Goal: Task Accomplishment & Management: Manage account settings

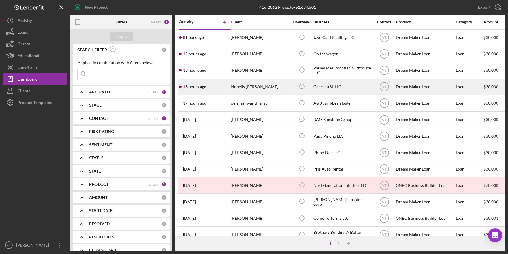
click at [223, 89] on div "13 hours ago Nohelis Manrique de Lee" at bounding box center [204, 87] width 51 height 16
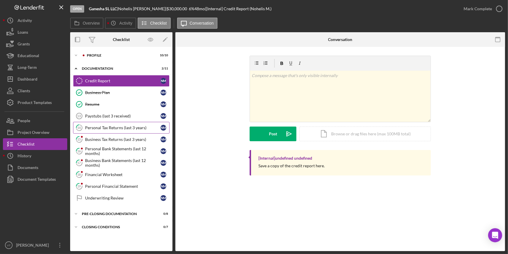
click at [111, 125] on div "Personal Tax Returns (last 3 years)" at bounding box center [122, 127] width 75 height 5
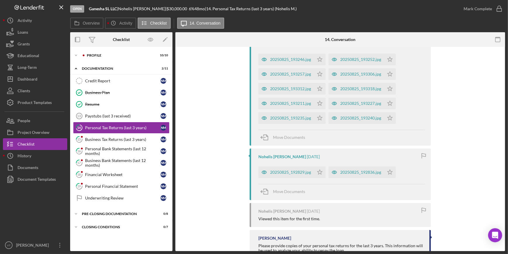
scroll to position [259, 0]
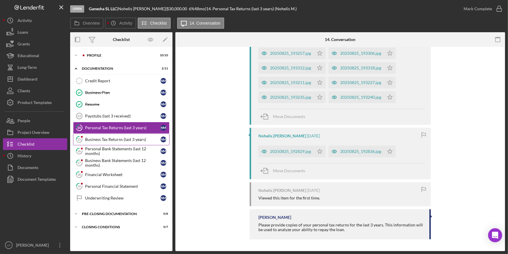
click at [96, 137] on div "Business Tax Returns (last 3 years)" at bounding box center [122, 139] width 75 height 5
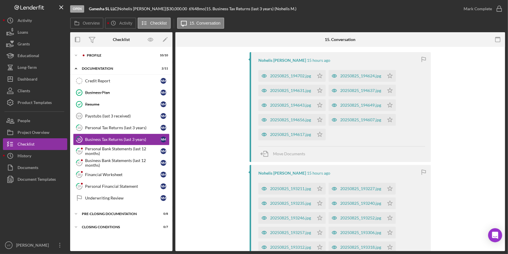
scroll to position [159, 0]
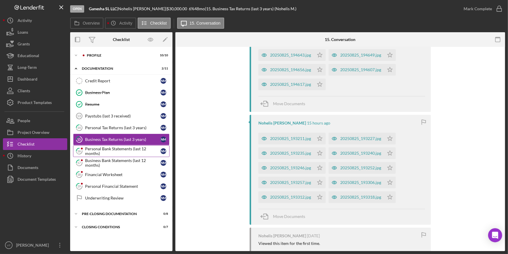
click at [118, 151] on div "Personal Bank Statements (last 12 months)" at bounding box center [122, 150] width 75 height 9
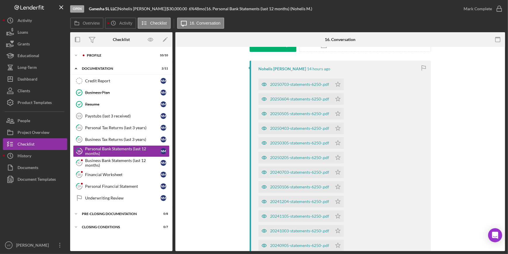
scroll to position [133, 0]
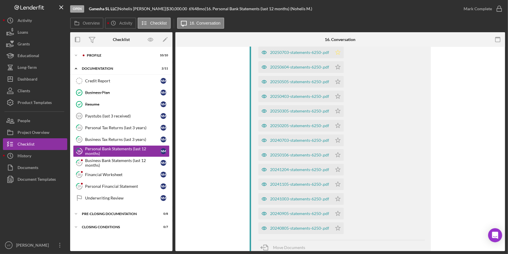
click at [339, 51] on icon "Icon/Star" at bounding box center [338, 53] width 12 height 12
click at [338, 64] on icon "Icon/Star" at bounding box center [338, 67] width 12 height 12
click at [337, 82] on icon "Icon/Star" at bounding box center [338, 82] width 12 height 12
click at [337, 94] on polygon "button" at bounding box center [338, 96] width 5 height 5
click at [337, 108] on icon "Icon/Star" at bounding box center [338, 111] width 12 height 12
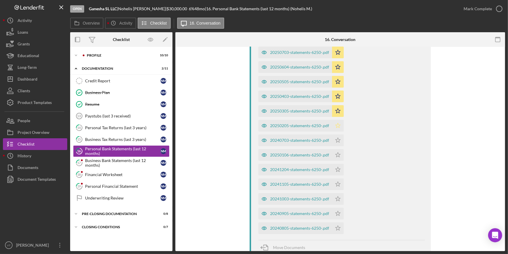
click at [336, 125] on icon "Icon/Star" at bounding box center [338, 126] width 12 height 12
click at [339, 136] on icon "Icon/Star" at bounding box center [338, 140] width 12 height 12
click at [339, 153] on icon "Icon/Star" at bounding box center [338, 155] width 12 height 12
click at [338, 166] on icon "Icon/Star" at bounding box center [338, 170] width 12 height 12
click at [337, 183] on polygon "button" at bounding box center [338, 183] width 5 height 5
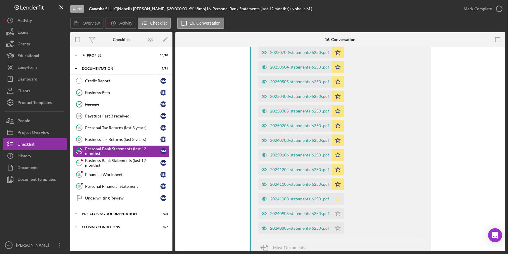
click at [339, 195] on icon "Icon/Star" at bounding box center [338, 199] width 12 height 12
click at [338, 214] on polygon "button" at bounding box center [338, 213] width 5 height 5
click at [337, 227] on icon "Icon/Star" at bounding box center [338, 228] width 12 height 12
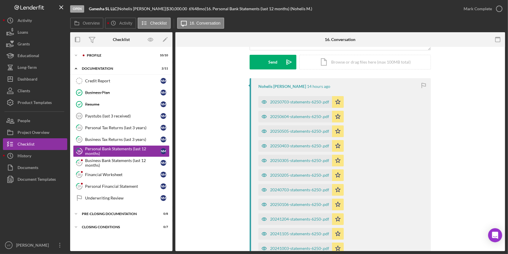
scroll to position [80, 0]
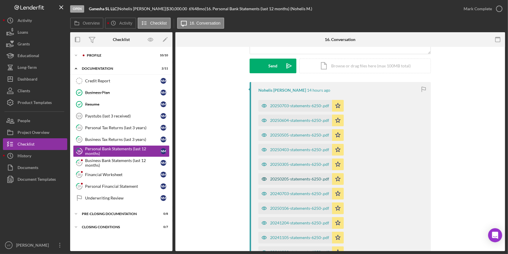
click at [273, 174] on div "20250205-statements-6250-.pdf" at bounding box center [296, 179] width 74 height 12
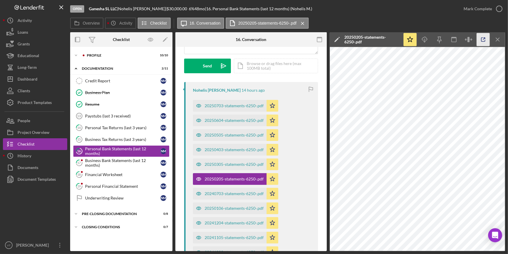
click at [484, 38] on icon "button" at bounding box center [483, 39] width 13 height 13
click at [495, 8] on icon "button" at bounding box center [499, 8] width 15 height 15
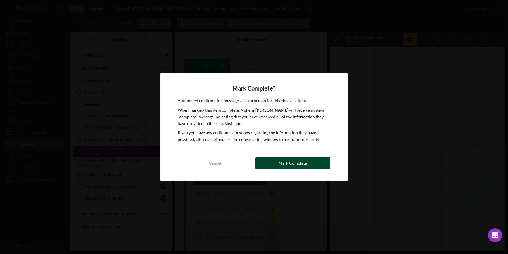
click at [289, 158] on div "Mark Complete" at bounding box center [293, 163] width 28 height 12
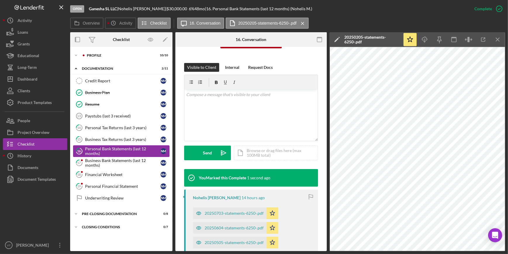
scroll to position [167, 0]
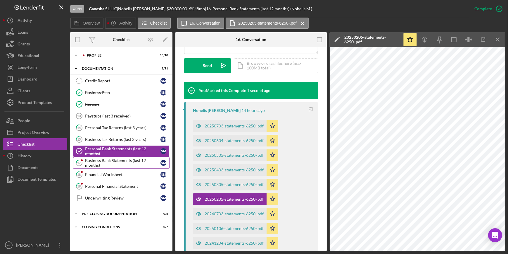
click at [117, 161] on div "Business Bank Statements (last 12 months)" at bounding box center [122, 162] width 75 height 9
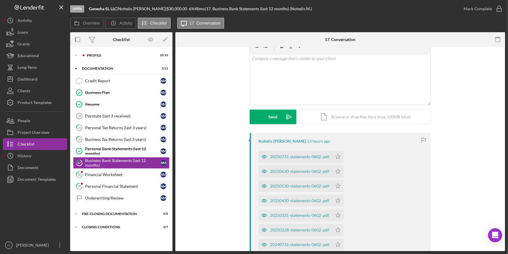
scroll to position [106, 0]
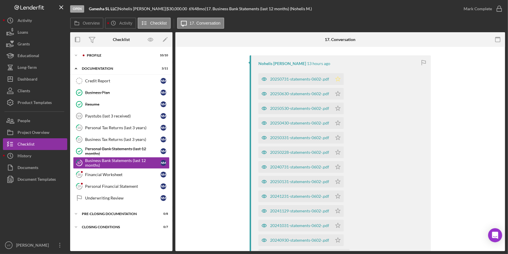
click at [339, 77] on icon "Icon/Star" at bounding box center [338, 79] width 12 height 12
click at [339, 97] on icon "Icon/Star" at bounding box center [338, 94] width 12 height 12
click at [337, 111] on icon "Icon/Star" at bounding box center [338, 108] width 12 height 12
click at [337, 123] on icon "Icon/Star" at bounding box center [338, 123] width 12 height 12
click at [338, 134] on icon "Icon/Star" at bounding box center [338, 138] width 12 height 12
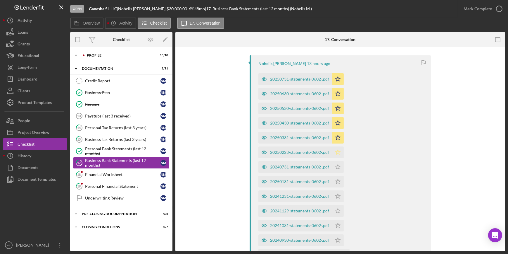
click at [338, 153] on polygon "button" at bounding box center [338, 151] width 5 height 5
click at [338, 166] on icon "Icon/Star" at bounding box center [338, 167] width 12 height 12
click at [337, 182] on polygon "button" at bounding box center [338, 181] width 5 height 5
click at [339, 196] on icon "Icon/Star" at bounding box center [338, 196] width 12 height 12
click at [336, 208] on icon "Icon/Star" at bounding box center [338, 211] width 12 height 12
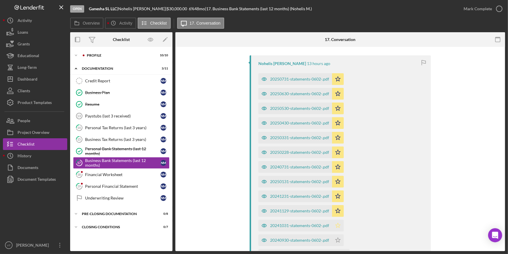
click at [338, 227] on icon "Icon/Star" at bounding box center [338, 225] width 12 height 12
click at [336, 239] on icon "Icon/Star" at bounding box center [338, 240] width 12 height 12
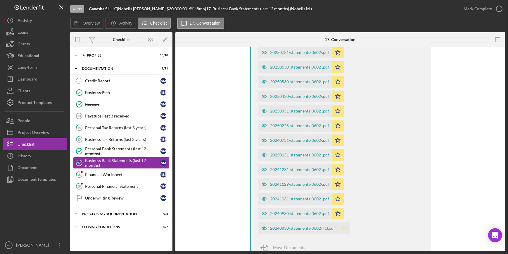
click at [341, 227] on icon "Icon/Star" at bounding box center [344, 228] width 12 height 12
click at [301, 156] on div "20250131-statements-0602-.pdf" at bounding box center [299, 154] width 59 height 5
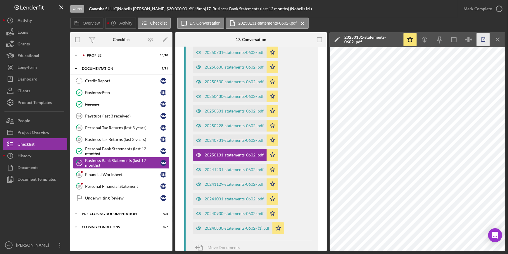
click at [482, 37] on icon "button" at bounding box center [483, 39] width 13 height 13
click at [489, 12] on div "Mark Complete" at bounding box center [478, 9] width 28 height 12
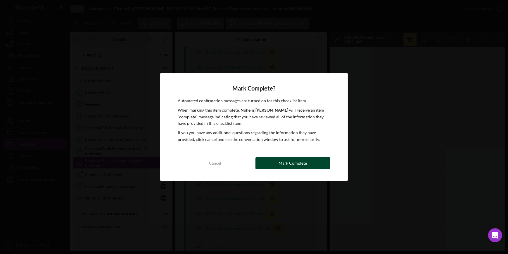
click at [275, 164] on button "Mark Complete" at bounding box center [293, 163] width 75 height 12
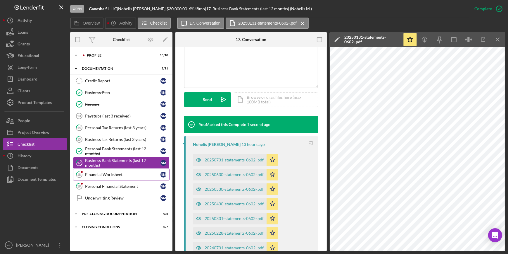
scroll to position [240, 0]
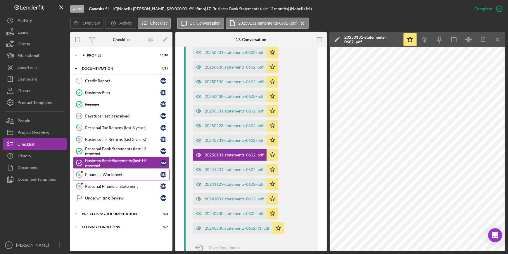
click at [91, 177] on link "18 Financial Worksheet N M" at bounding box center [121, 174] width 97 height 12
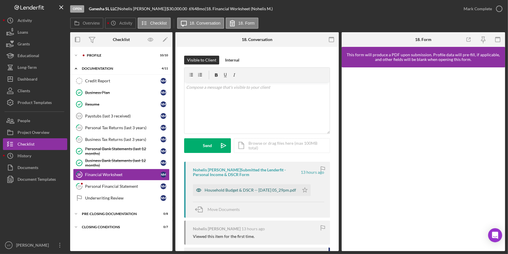
click at [235, 190] on div "Household Budget & DSCR -- 2025-08-26 05_29pm.pdf" at bounding box center [251, 190] width 92 height 5
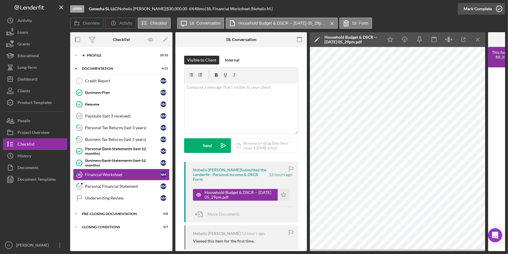
click at [488, 7] on div "Mark Complete" at bounding box center [478, 9] width 28 height 12
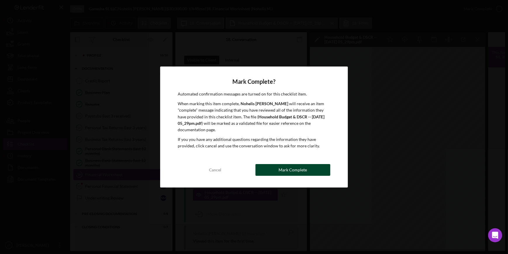
click at [276, 171] on button "Mark Complete" at bounding box center [293, 170] width 75 height 12
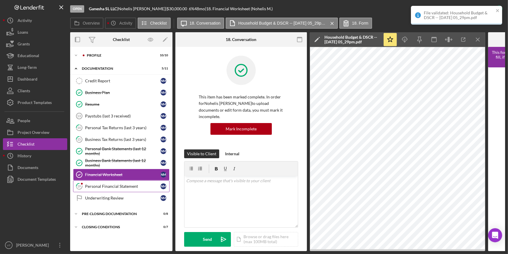
click at [124, 188] on div "Personal Financial Statement" at bounding box center [122, 186] width 75 height 5
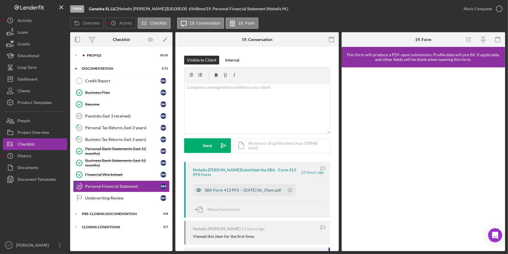
click at [228, 191] on div "SBA Form 413 PFS -- 2025-08-26 06_19pm.pdf" at bounding box center [243, 190] width 77 height 5
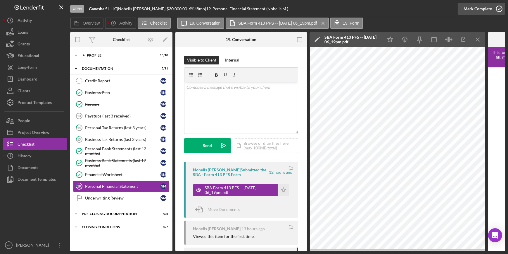
click at [465, 8] on div "Mark Complete" at bounding box center [478, 9] width 28 height 12
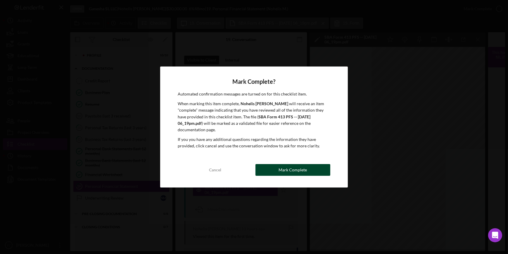
click at [294, 170] on div "Mark Complete" at bounding box center [293, 170] width 28 height 12
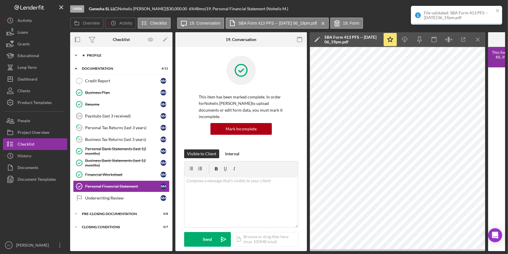
click at [76, 53] on icon "Icon/Expander" at bounding box center [76, 55] width 12 height 12
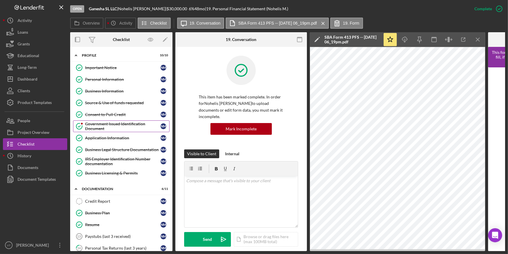
click at [102, 128] on div "Government Issued Identification Document" at bounding box center [122, 125] width 75 height 9
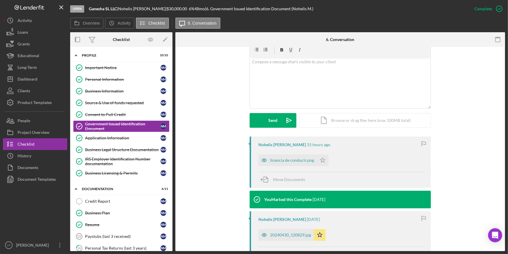
scroll to position [106, 0]
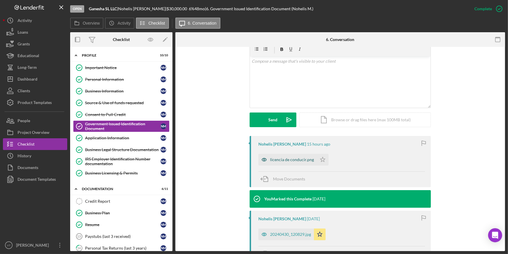
click at [271, 160] on div "licencia de conducir.png" at bounding box center [292, 159] width 44 height 5
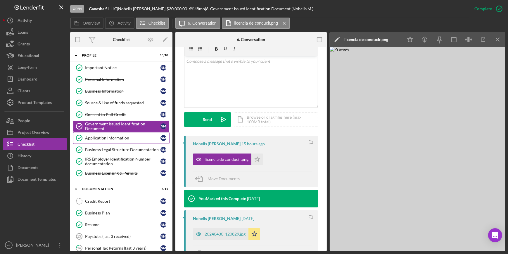
click at [123, 141] on link "Application Information Application Information N M" at bounding box center [121, 138] width 97 height 12
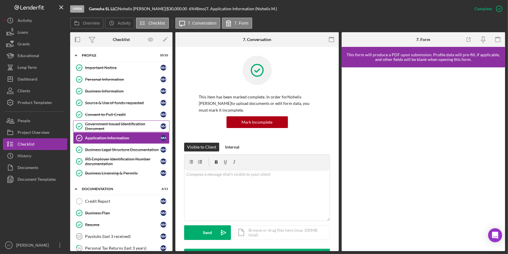
click at [109, 121] on link "Government Issued Identification Document Government Issued Identification Docu…" at bounding box center [121, 126] width 97 height 12
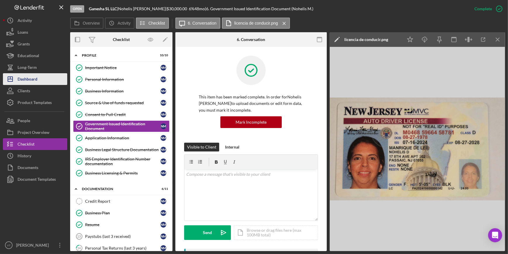
click at [42, 80] on button "Icon/Dashboard Dashboard" at bounding box center [35, 79] width 64 height 12
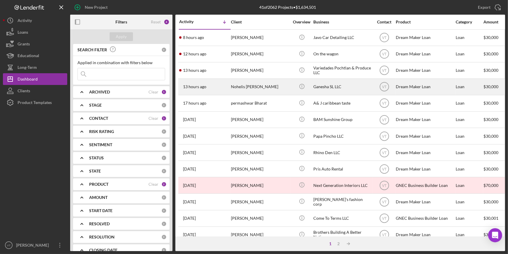
click at [216, 85] on div "13 hours ago Nohelis Manrique de Lee" at bounding box center [204, 87] width 51 height 16
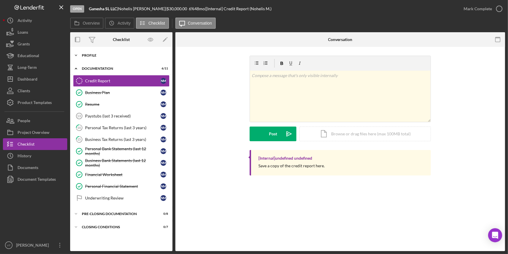
click at [76, 57] on icon "Icon/Expander" at bounding box center [76, 55] width 12 height 12
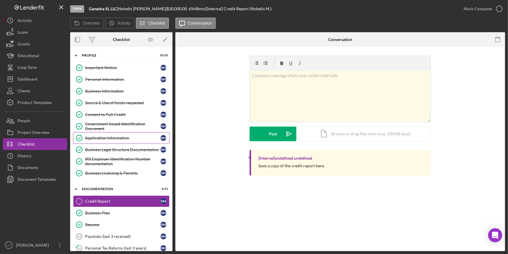
click at [97, 137] on div "Application Information" at bounding box center [122, 137] width 75 height 5
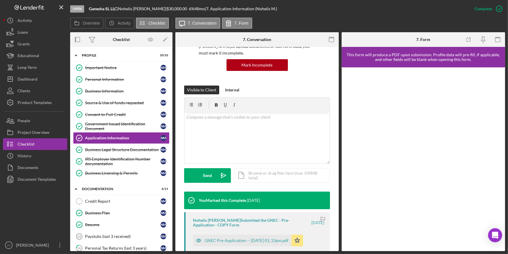
scroll to position [176, 0]
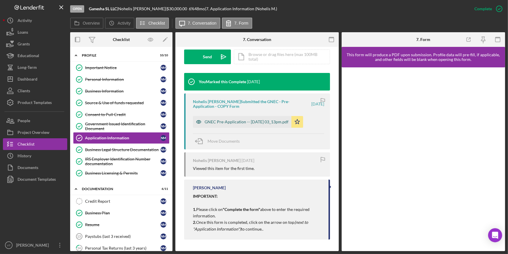
click at [230, 123] on div "GNEC Pre-Application -- 2025-08-25 03_13pm.pdf" at bounding box center [247, 121] width 84 height 5
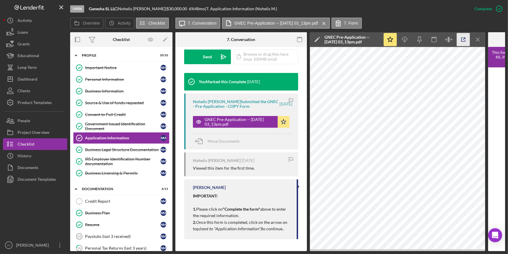
click at [465, 37] on icon "button" at bounding box center [463, 39] width 13 height 13
click at [41, 76] on button "Icon/Dashboard Dashboard" at bounding box center [35, 79] width 64 height 12
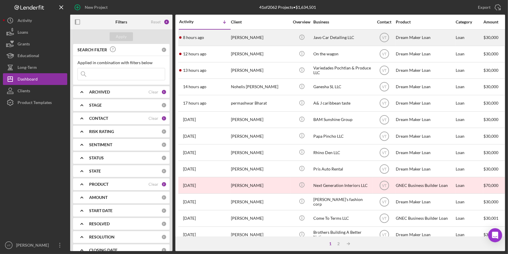
click at [247, 38] on div "Javier Ordonez" at bounding box center [260, 38] width 59 height 16
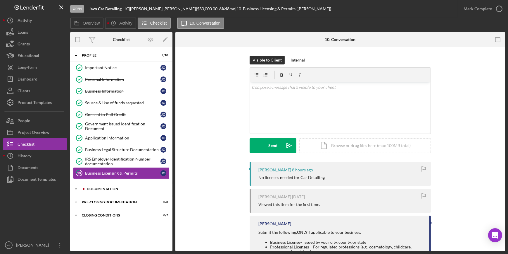
click at [79, 185] on icon "Icon/Expander" at bounding box center [76, 189] width 12 height 12
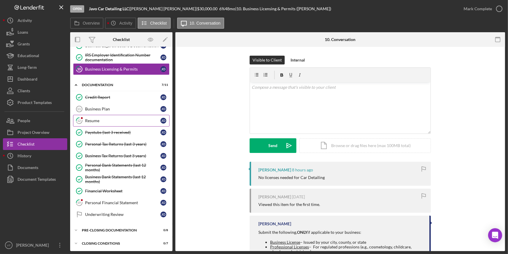
click at [94, 119] on div "Resume" at bounding box center [122, 120] width 75 height 5
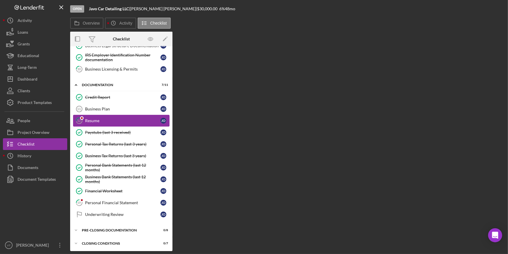
scroll to position [104, 0]
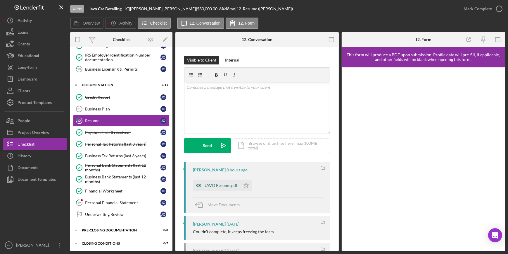
click at [226, 185] on div "JAVO Resume.pdf" at bounding box center [221, 185] width 33 height 5
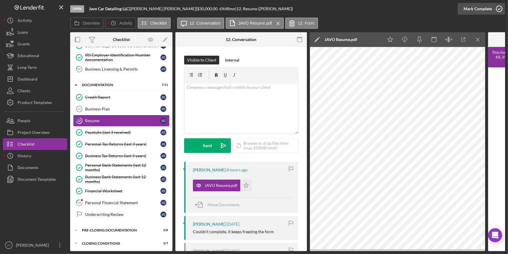
click at [468, 10] on div "Mark Complete" at bounding box center [478, 9] width 28 height 12
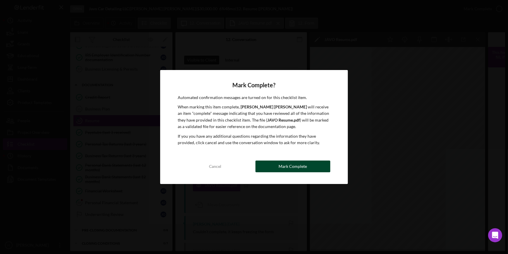
click at [277, 168] on button "Mark Complete" at bounding box center [293, 166] width 75 height 12
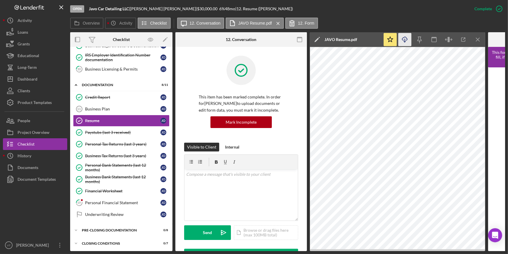
click at [405, 42] on icon "Icon/Download" at bounding box center [405, 39] width 13 height 13
click at [98, 200] on div "Personal Financial Statement" at bounding box center [122, 202] width 75 height 5
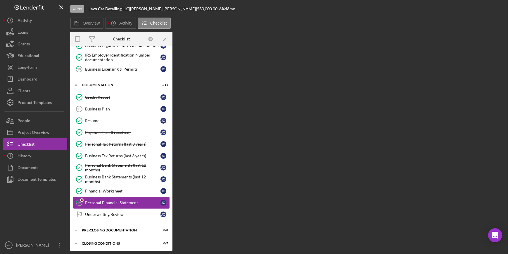
scroll to position [104, 0]
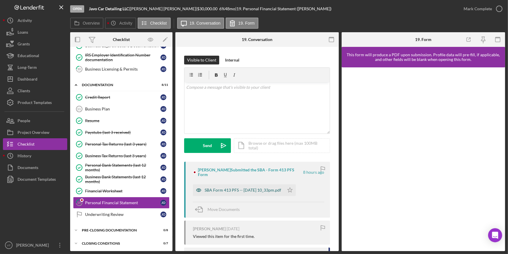
click at [240, 188] on div "SBA Form 413 PFS -- 2025-08-26 10_33pm.pdf" at bounding box center [243, 190] width 77 height 5
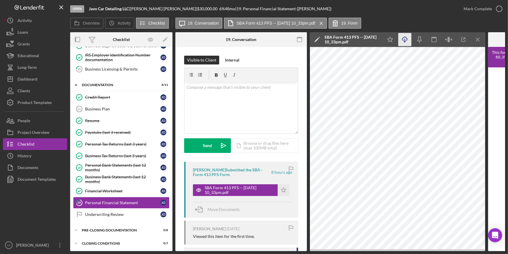
click at [403, 41] on icon "Icon/Download" at bounding box center [405, 39] width 13 height 13
click at [464, 7] on button "Mark Complete" at bounding box center [481, 9] width 47 height 12
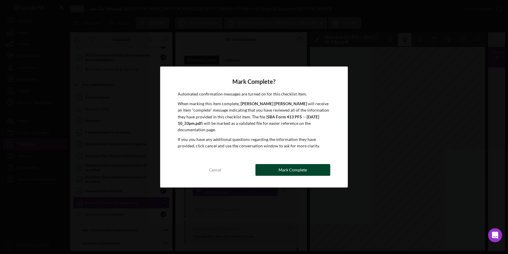
click at [320, 164] on button "Mark Complete" at bounding box center [293, 170] width 75 height 12
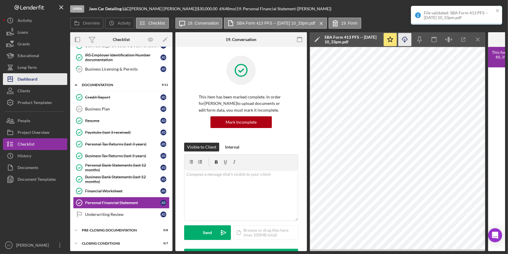
click at [49, 78] on button "Icon/Dashboard Dashboard" at bounding box center [35, 79] width 64 height 12
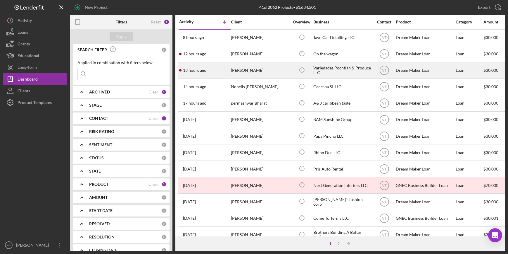
click at [214, 68] on div "13 hours ago OLGA LAZO GARCIA" at bounding box center [204, 71] width 51 height 16
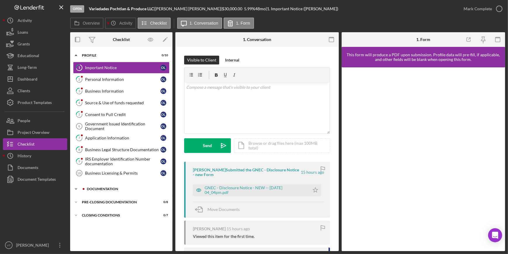
click at [79, 186] on icon "Icon/Expander" at bounding box center [76, 189] width 12 height 12
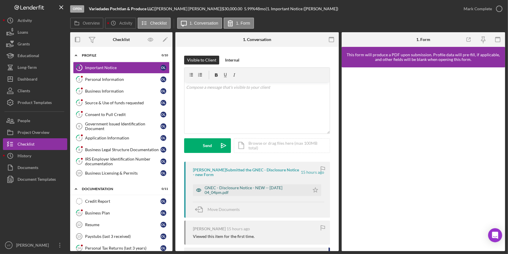
click at [228, 192] on div "GNEC - Disclosure Notice - NEW -- 2025-08-26 04_04pm.pdf" at bounding box center [256, 189] width 102 height 9
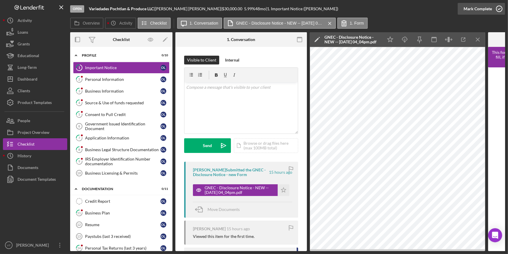
click at [467, 11] on div "Mark Complete" at bounding box center [478, 9] width 28 height 12
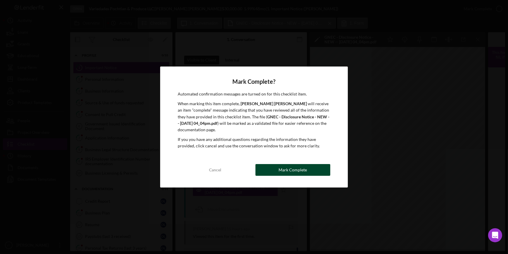
click at [264, 165] on button "Mark Complete" at bounding box center [293, 170] width 75 height 12
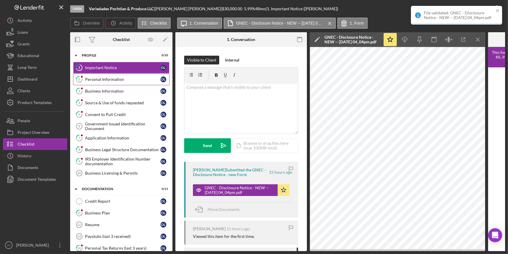
click at [126, 76] on link "2 Personal Information O L" at bounding box center [121, 79] width 97 height 12
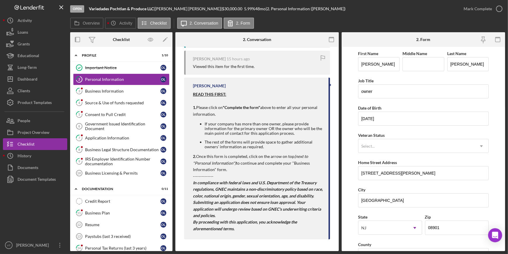
scroll to position [140, 0]
click at [467, 5] on div "Mark Complete" at bounding box center [478, 9] width 28 height 12
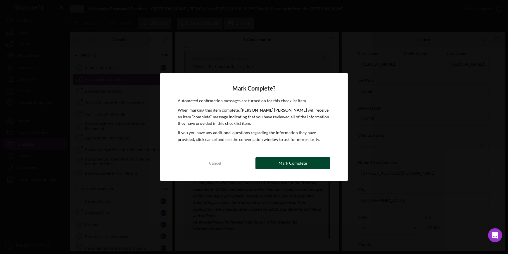
click at [291, 164] on div "Mark Complete" at bounding box center [293, 163] width 28 height 12
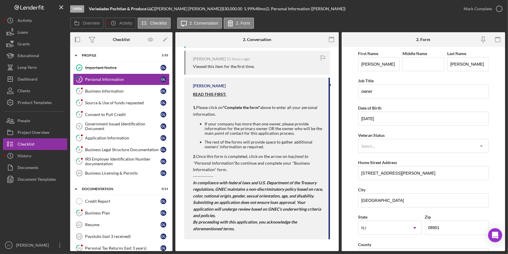
scroll to position [283, 0]
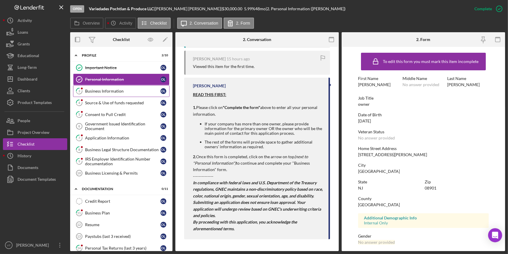
click at [113, 89] on div "Business Information" at bounding box center [122, 91] width 75 height 5
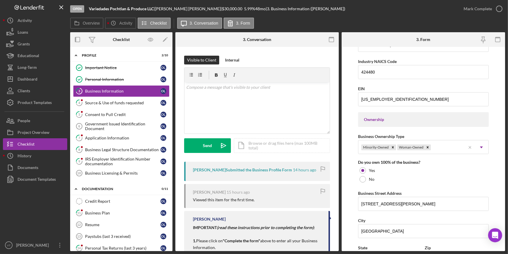
scroll to position [213, 0]
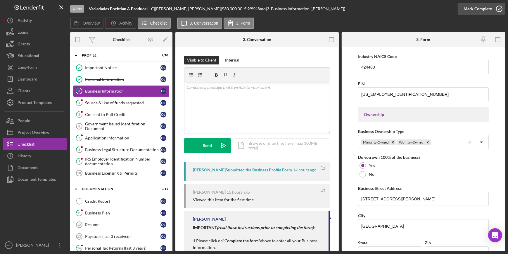
click at [491, 7] on button "Mark Complete" at bounding box center [481, 9] width 47 height 12
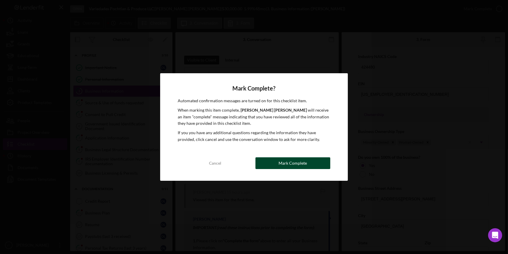
click at [273, 161] on button "Mark Complete" at bounding box center [293, 163] width 75 height 12
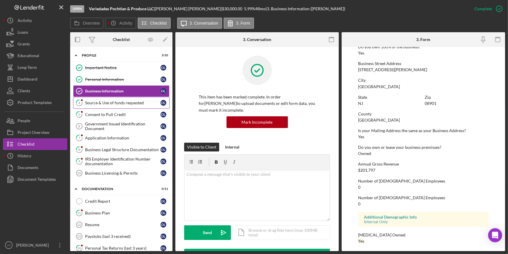
scroll to position [137, 0]
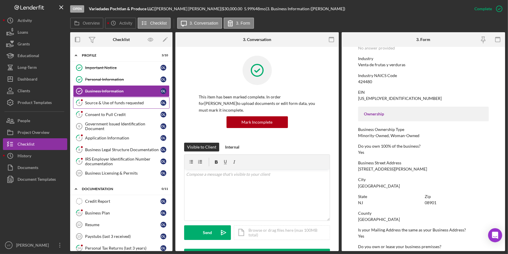
click at [120, 105] on link "4 Source & Use of funds requested O L" at bounding box center [121, 103] width 97 height 12
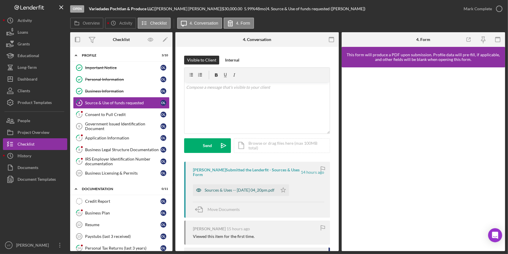
click at [241, 190] on div "Sources & Uses -- 2025-08-26 04_20pm.pdf" at bounding box center [240, 190] width 70 height 5
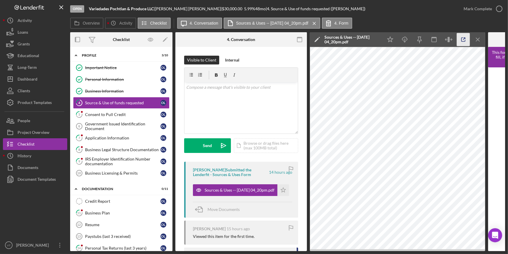
click at [458, 42] on icon "button" at bounding box center [463, 39] width 13 height 13
click at [478, 11] on div "Mark Complete" at bounding box center [478, 9] width 28 height 12
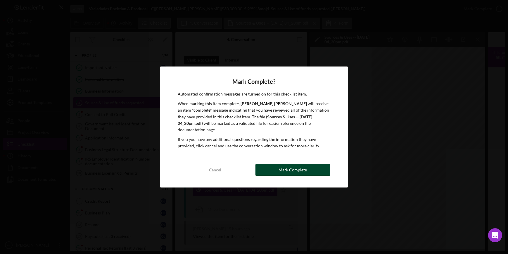
click at [271, 166] on button "Mark Complete" at bounding box center [293, 170] width 75 height 12
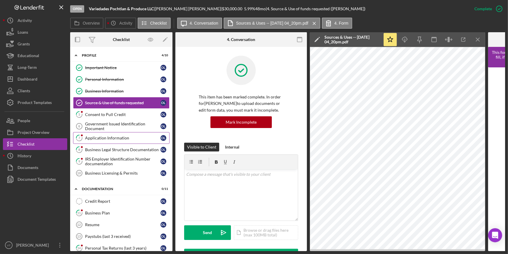
click at [119, 140] on link "7 Application Information O L" at bounding box center [121, 138] width 97 height 12
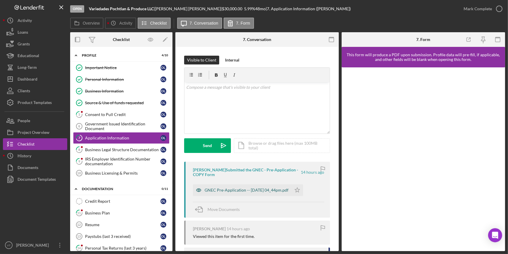
click at [235, 187] on div "GNEC Pre-Application -- [DATE] 04_44pm.pdf" at bounding box center [242, 190] width 99 height 12
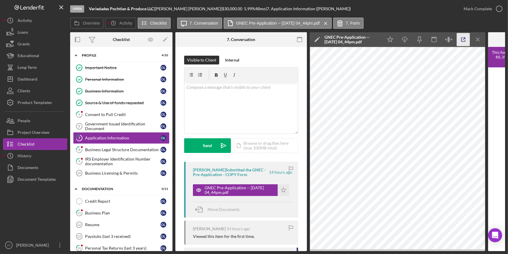
click at [463, 36] on icon "button" at bounding box center [463, 39] width 13 height 13
click at [492, 9] on icon "button" at bounding box center [499, 8] width 15 height 15
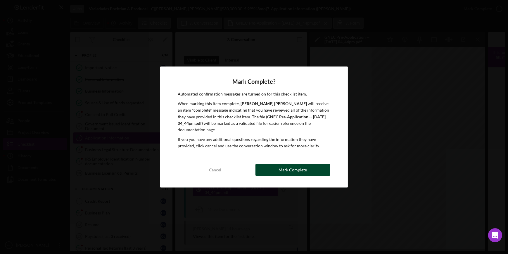
click at [275, 167] on button "Mark Complete" at bounding box center [293, 170] width 75 height 12
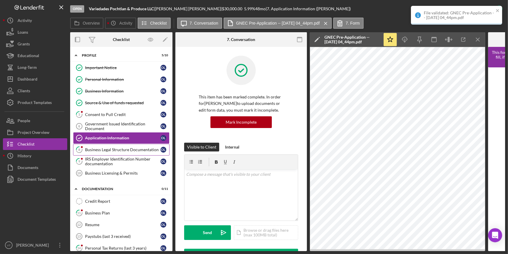
click at [83, 149] on icon "8" at bounding box center [79, 149] width 15 height 15
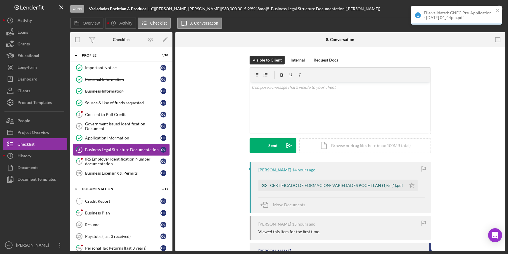
click at [266, 185] on icon "button" at bounding box center [265, 185] width 12 height 12
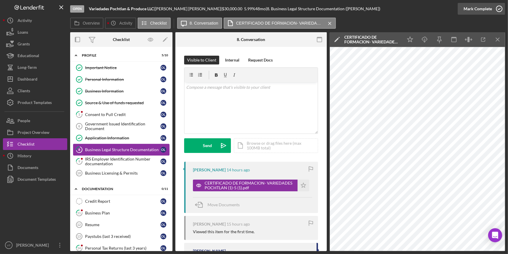
click at [490, 8] on div "Mark Complete" at bounding box center [478, 9] width 28 height 12
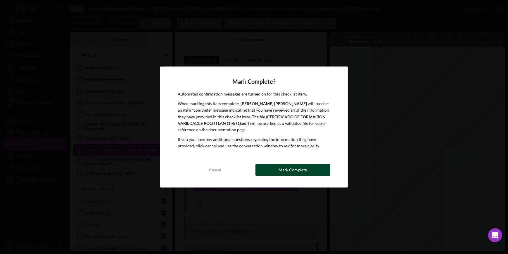
click at [274, 172] on button "Mark Complete" at bounding box center [293, 170] width 75 height 12
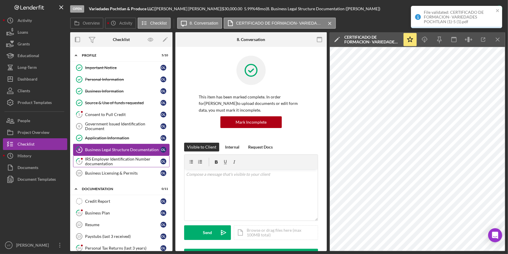
click at [89, 164] on div "IRS Employer Identification Number documentation" at bounding box center [122, 160] width 75 height 9
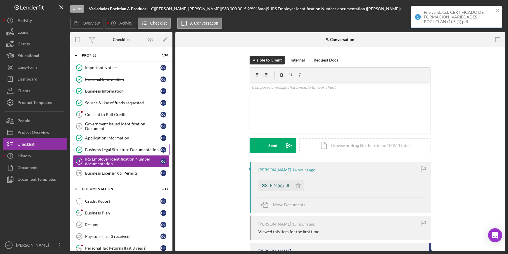
click at [279, 188] on div "EIN (6).pdf" at bounding box center [276, 185] width 34 height 12
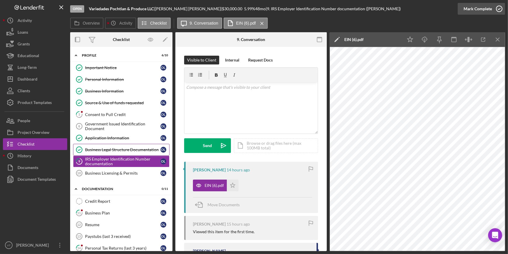
click at [481, 10] on div "Mark Complete" at bounding box center [478, 9] width 28 height 12
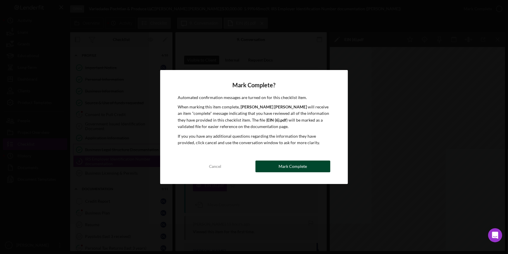
click at [301, 169] on div "Mark Complete" at bounding box center [293, 166] width 28 height 12
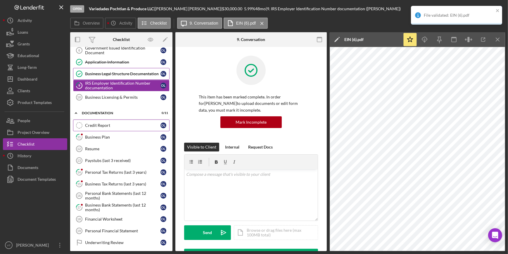
scroll to position [104, 0]
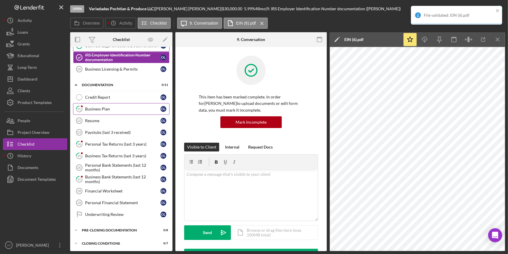
click at [97, 104] on link "11 Business Plan O L" at bounding box center [121, 109] width 97 height 12
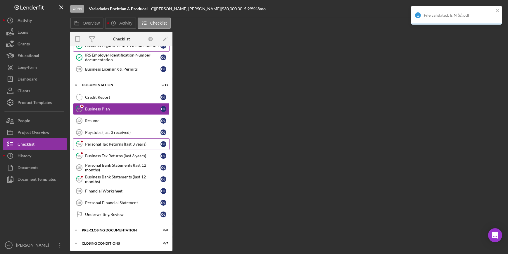
scroll to position [104, 0]
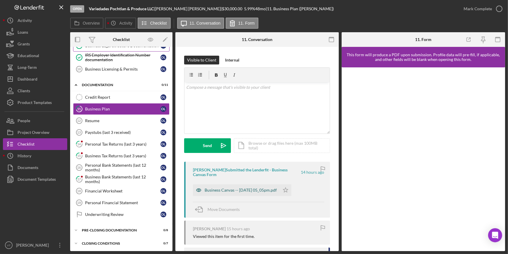
click at [257, 190] on div "Business Canvas -- 2025-08-26 05_05pm.pdf" at bounding box center [241, 190] width 72 height 5
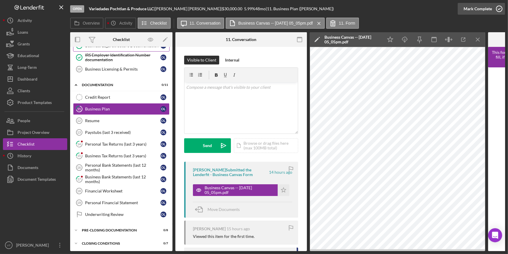
click at [469, 8] on div "Mark Complete" at bounding box center [478, 9] width 28 height 12
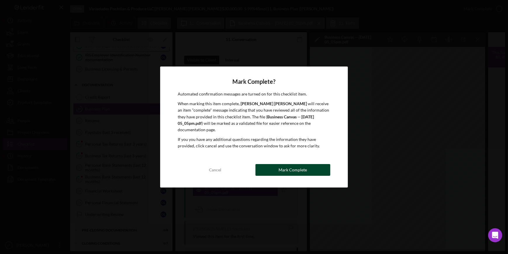
click at [302, 175] on div "Cancel Mark Complete" at bounding box center [254, 170] width 152 height 12
click at [288, 171] on div "Mark Complete" at bounding box center [293, 170] width 28 height 12
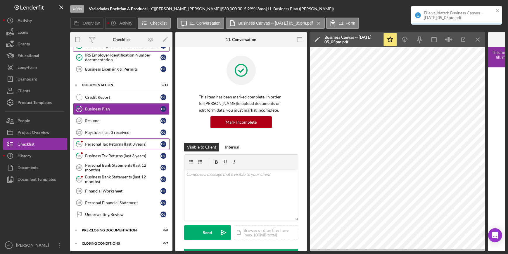
click at [114, 146] on link "14 Personal Tax Returns (last 3 years) O L" at bounding box center [121, 144] width 97 height 12
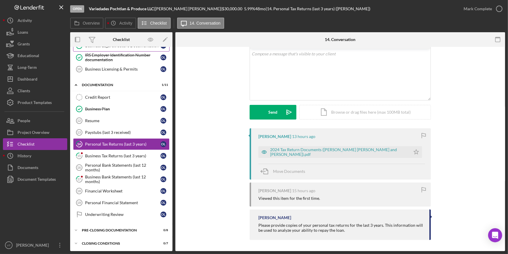
scroll to position [34, 0]
click at [295, 153] on div "2024 Tax Return Documents (LAZO GARCIA OLGA and JULIO HERRERA).pdf" at bounding box center [338, 151] width 137 height 9
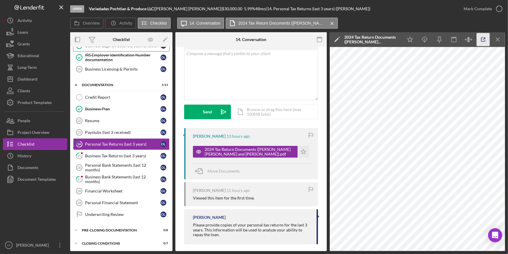
click at [484, 40] on icon "button" at bounding box center [483, 39] width 13 height 13
click at [301, 149] on icon "Icon/Star" at bounding box center [304, 152] width 12 height 12
click at [127, 155] on div "Business Tax Returns (last 3 years)" at bounding box center [122, 155] width 75 height 5
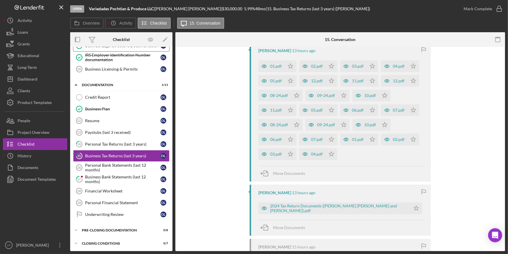
scroll to position [133, 0]
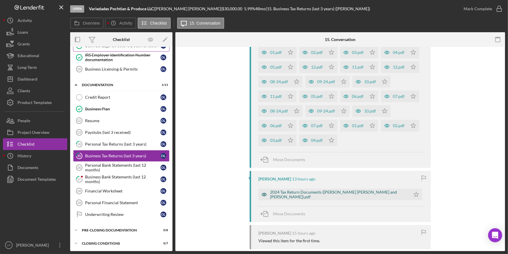
click at [331, 190] on div "2024 Tax Return Documents (LAZO GARCIA OLGA and JULIO HERRERA).pdf" at bounding box center [338, 194] width 137 height 9
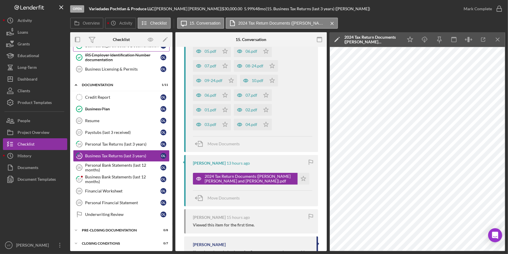
scroll to position [263, 0]
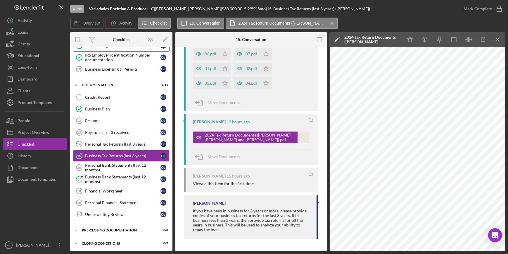
click at [300, 138] on icon "Icon/Star" at bounding box center [304, 137] width 12 height 12
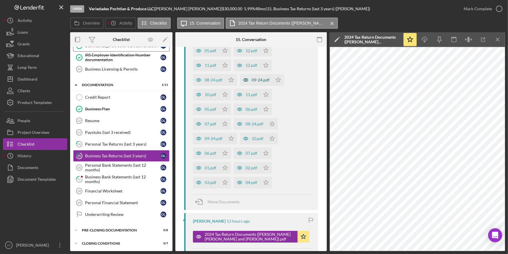
scroll to position [77, 0]
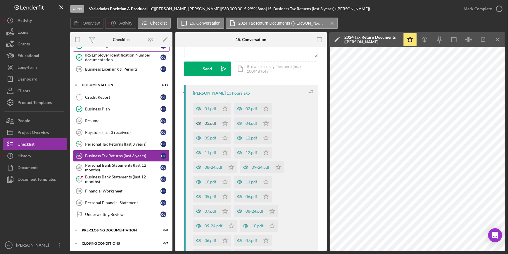
click at [207, 125] on div "03.pdf" at bounding box center [206, 123] width 26 height 12
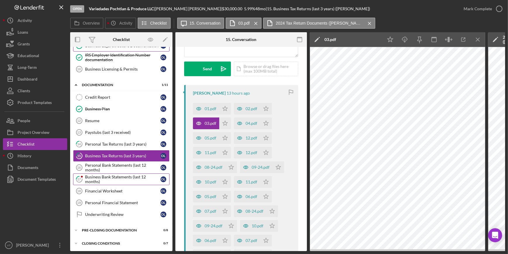
click at [122, 175] on div "Business Bank Statements (last 12 months)" at bounding box center [122, 178] width 75 height 9
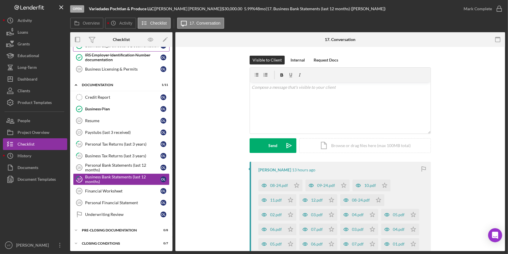
scroll to position [106, 0]
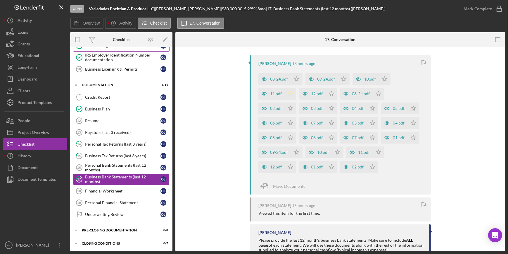
click at [285, 92] on icon "Icon/Star" at bounding box center [291, 94] width 12 height 12
click at [270, 97] on div "11.pdf" at bounding box center [272, 94] width 26 height 12
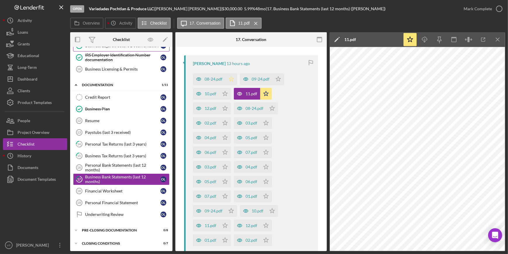
click at [230, 77] on icon "Icon/Star" at bounding box center [232, 79] width 12 height 12
click at [225, 93] on icon "Icon/Star" at bounding box center [225, 94] width 12 height 12
click at [226, 113] on icon "Icon/Star" at bounding box center [225, 108] width 12 height 12
click at [226, 121] on icon "Icon/Star" at bounding box center [225, 123] width 12 height 12
click at [224, 132] on icon "Icon/Star" at bounding box center [225, 138] width 12 height 12
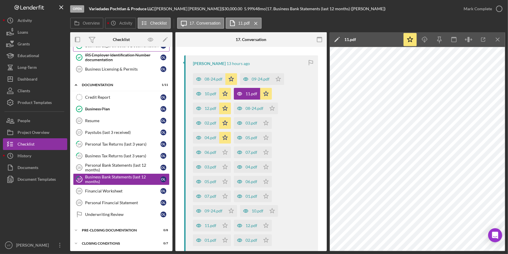
click at [225, 145] on div "06.pdf Icon/Star" at bounding box center [213, 150] width 41 height 15
click at [224, 167] on icon "Icon/Star" at bounding box center [225, 167] width 12 height 12
click at [223, 178] on icon "Icon/Star" at bounding box center [225, 182] width 12 height 12
click at [222, 195] on icon "Icon/Star" at bounding box center [225, 196] width 12 height 12
click at [230, 208] on icon "Icon/Star" at bounding box center [232, 211] width 12 height 12
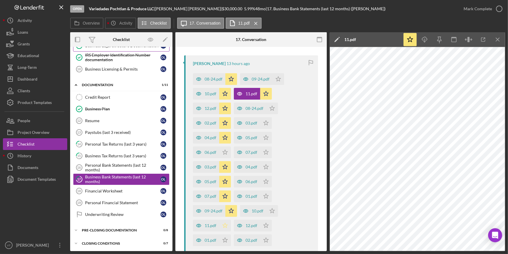
click at [222, 223] on icon "Icon/Star" at bounding box center [225, 225] width 12 height 12
click at [222, 240] on icon "Icon/Star" at bounding box center [225, 240] width 12 height 12
click at [268, 238] on icon "Icon/Star" at bounding box center [266, 240] width 12 height 12
drag, startPoint x: 266, startPoint y: 225, endPoint x: 268, endPoint y: 217, distance: 7.7
click at [267, 223] on icon "Icon/Star" at bounding box center [266, 225] width 12 height 12
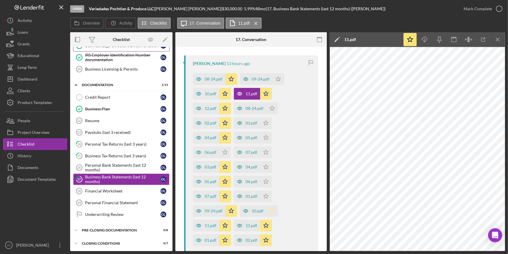
click at [269, 211] on icon "Icon/Star" at bounding box center [272, 211] width 12 height 12
click at [263, 196] on icon "Icon/Star" at bounding box center [266, 196] width 12 height 12
click at [276, 81] on polygon "button" at bounding box center [278, 78] width 5 height 5
click at [263, 152] on icon "Icon/Star" at bounding box center [266, 152] width 12 height 12
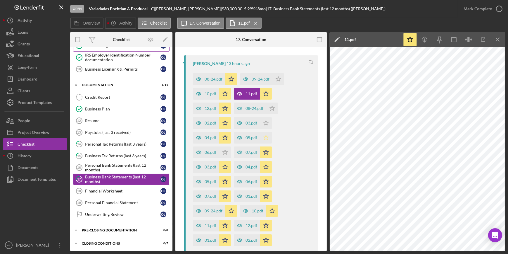
click at [265, 138] on icon "Icon/Star" at bounding box center [266, 138] width 12 height 12
click at [276, 81] on polygon "button" at bounding box center [278, 78] width 5 height 5
click at [275, 105] on icon "Icon/Star" at bounding box center [272, 108] width 12 height 12
click at [276, 78] on icon "Icon/Star" at bounding box center [279, 79] width 12 height 12
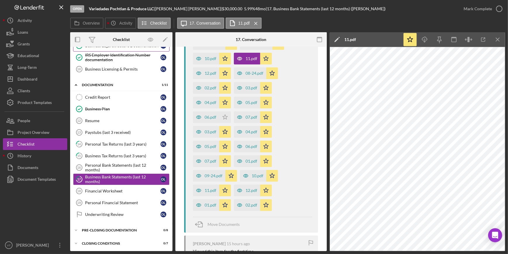
scroll to position [204, 0]
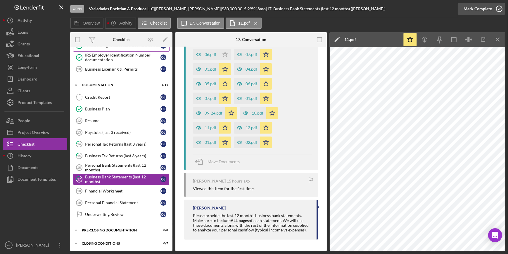
click at [485, 9] on div "Mark Complete" at bounding box center [478, 9] width 28 height 12
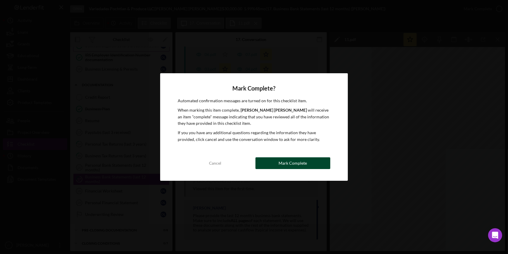
click at [279, 163] on button "Mark Complete" at bounding box center [293, 163] width 75 height 12
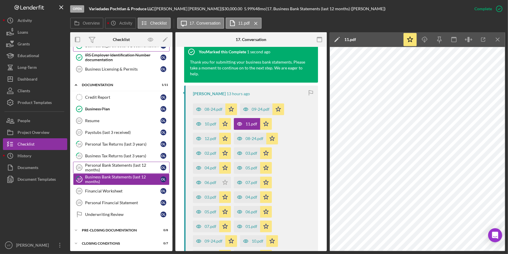
scroll to position [332, 0]
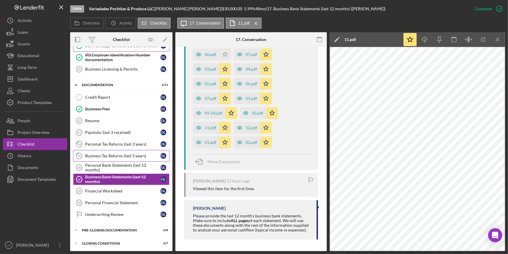
click at [131, 153] on div "Business Tax Returns (last 3 years)" at bounding box center [122, 155] width 75 height 5
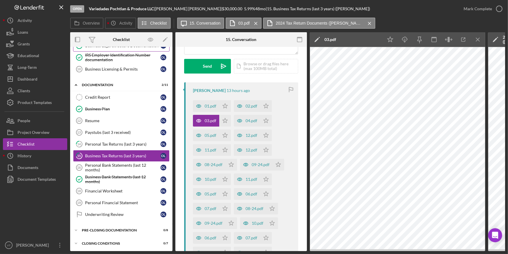
scroll to position [80, 0]
drag, startPoint x: 226, startPoint y: 104, endPoint x: 225, endPoint y: 117, distance: 13.2
click at [224, 109] on icon "Icon/Star" at bounding box center [225, 106] width 12 height 12
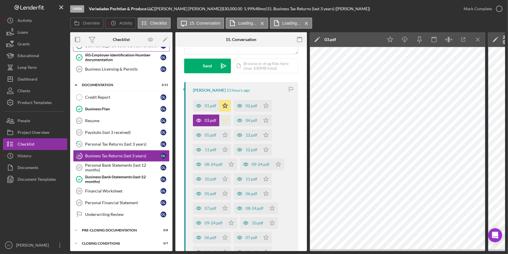
click at [226, 120] on polygon "button" at bounding box center [225, 120] width 5 height 5
click at [264, 108] on polygon "button" at bounding box center [266, 105] width 5 height 5
click at [226, 146] on icon "Icon/Star" at bounding box center [225, 150] width 12 height 12
click at [264, 108] on polygon "button" at bounding box center [266, 105] width 5 height 5
click at [227, 176] on icon "Icon/Star" at bounding box center [225, 179] width 12 height 12
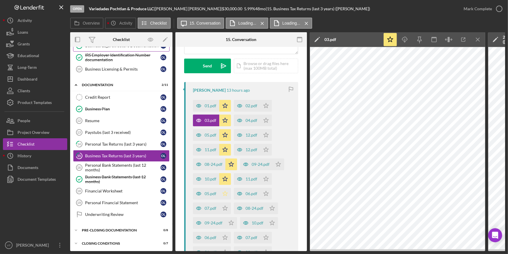
click at [223, 192] on icon "Icon/Star" at bounding box center [225, 194] width 12 height 12
click at [264, 108] on polygon "button" at bounding box center [266, 105] width 5 height 5
drag, startPoint x: 227, startPoint y: 221, endPoint x: 223, endPoint y: 228, distance: 8.5
click at [227, 221] on icon "Icon/Star" at bounding box center [232, 223] width 12 height 12
click at [223, 234] on icon "Icon/Star" at bounding box center [225, 237] width 12 height 12
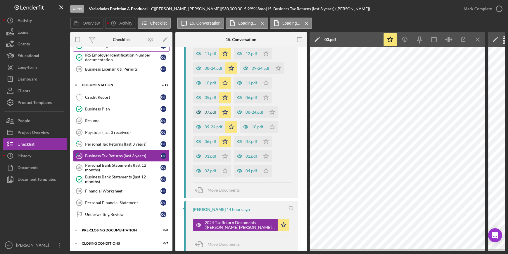
scroll to position [186, 0]
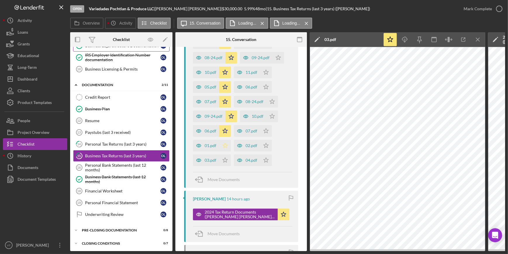
click at [224, 147] on icon "Icon/Star" at bounding box center [225, 146] width 12 height 12
click at [225, 163] on icon "Icon/Star" at bounding box center [225, 160] width 12 height 12
click at [265, 161] on icon "Icon/Star" at bounding box center [266, 160] width 12 height 12
click at [265, 133] on icon "Icon/Star" at bounding box center [266, 131] width 12 height 12
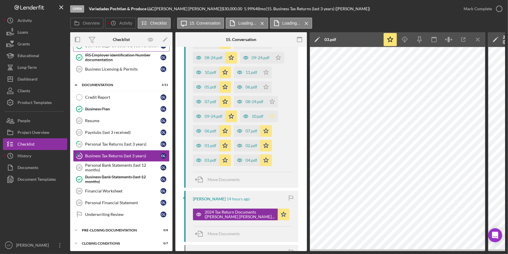
drag, startPoint x: 269, startPoint y: 119, endPoint x: 270, endPoint y: 113, distance: 5.4
click at [270, 113] on icon "Icon/Star" at bounding box center [272, 116] width 12 height 12
click at [265, 82] on icon "Icon/Star" at bounding box center [266, 87] width 12 height 12
drag, startPoint x: 265, startPoint y: 71, endPoint x: 269, endPoint y: 63, distance: 8.9
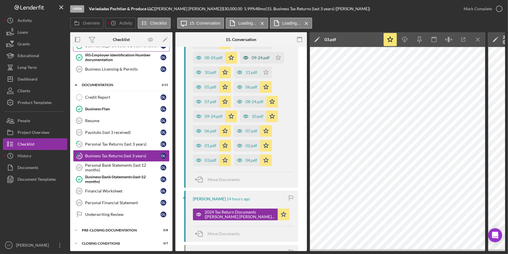
click at [265, 71] on icon "Icon/Star" at bounding box center [266, 72] width 12 height 12
click at [275, 54] on icon "Icon/Star" at bounding box center [279, 58] width 12 height 12
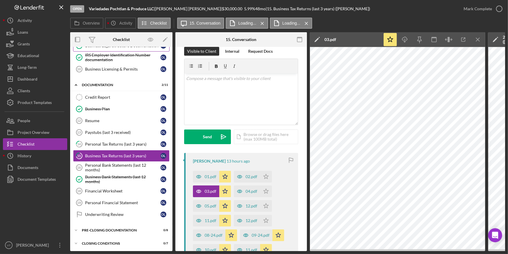
scroll to position [0, 0]
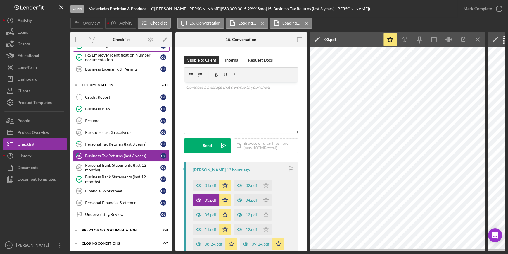
click at [261, 154] on div "Visible to Client Internal Request Docs v Color teal Color pink Remove color Ad…" at bounding box center [241, 109] width 114 height 106
click at [266, 186] on icon "Icon/Star" at bounding box center [266, 185] width 12 height 12
click at [265, 199] on icon "Icon/Star" at bounding box center [266, 200] width 12 height 12
click at [265, 212] on icon "Icon/Star" at bounding box center [266, 215] width 12 height 12
click at [264, 230] on polygon "button" at bounding box center [266, 228] width 5 height 5
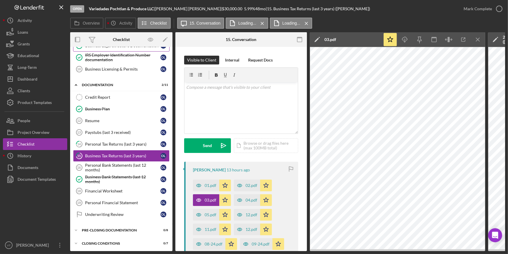
click at [341, 16] on div "Open Variedades Pochtlan & Produce LLC | OLGA LAZO GARCIA | $30,000.00 5.99 % 4…" at bounding box center [264, 9] width 388 height 18
click at [41, 80] on button "Icon/Dashboard Dashboard" at bounding box center [35, 79] width 64 height 12
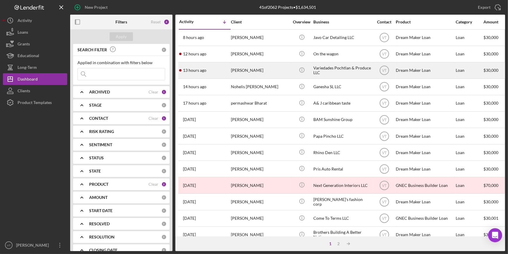
click at [206, 72] on time "13 hours ago" at bounding box center [194, 70] width 23 height 5
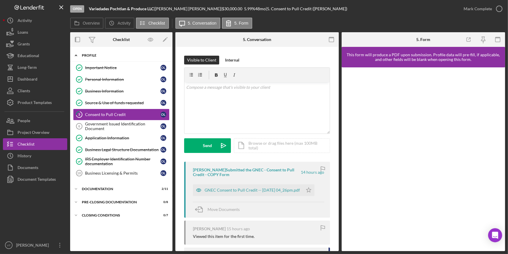
click at [75, 52] on icon "Icon/Expander" at bounding box center [76, 55] width 12 height 12
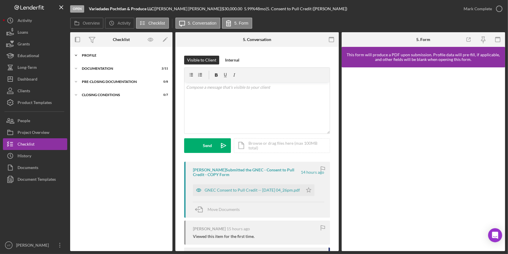
click at [75, 52] on icon "Icon/Expander" at bounding box center [76, 55] width 12 height 12
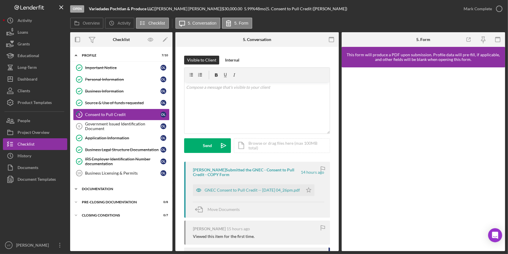
click at [83, 187] on div "Documentation" at bounding box center [123, 189] width 83 height 4
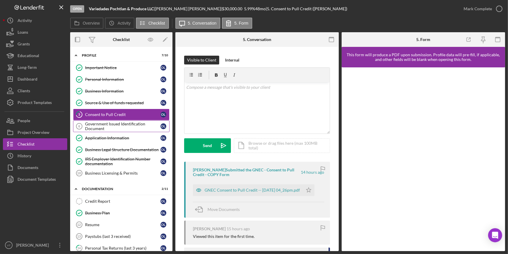
click at [108, 127] on div "Government Issued Identification Document" at bounding box center [122, 125] width 75 height 9
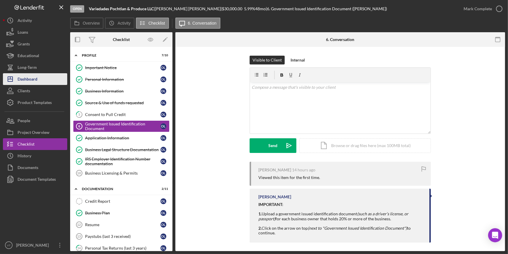
click at [47, 76] on button "Icon/Dashboard Dashboard" at bounding box center [35, 79] width 64 height 12
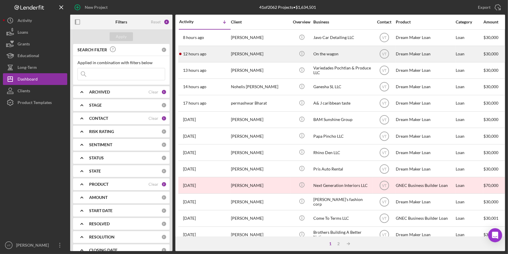
click at [255, 54] on div "Peter Steele" at bounding box center [260, 54] width 59 height 16
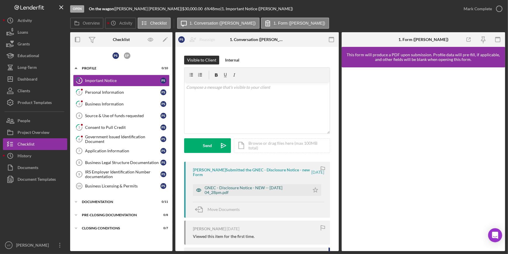
click at [260, 190] on div "GNEC - Disclosure Notice - NEW -- 2025-08-16 04_28pm.pdf" at bounding box center [256, 189] width 102 height 9
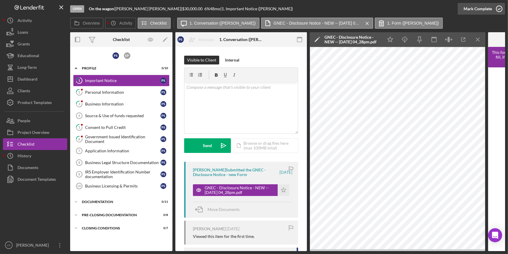
click at [476, 9] on div "Mark Complete" at bounding box center [478, 9] width 28 height 12
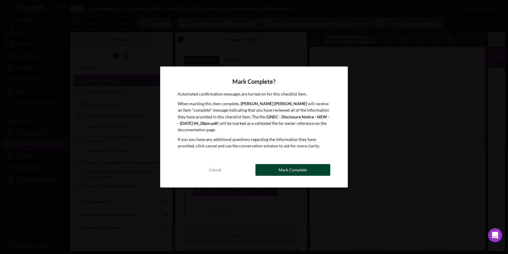
click at [303, 171] on div "Mark Complete" at bounding box center [293, 170] width 28 height 12
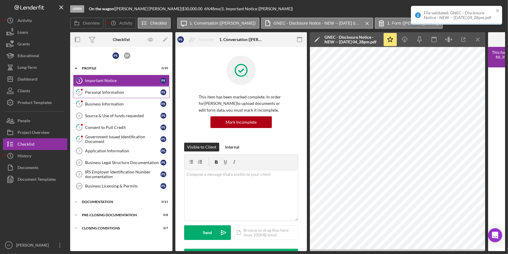
click at [82, 94] on icon "2" at bounding box center [79, 92] width 15 height 15
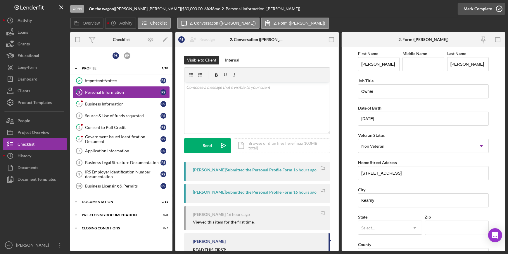
click at [468, 9] on div "Mark Complete" at bounding box center [478, 9] width 28 height 12
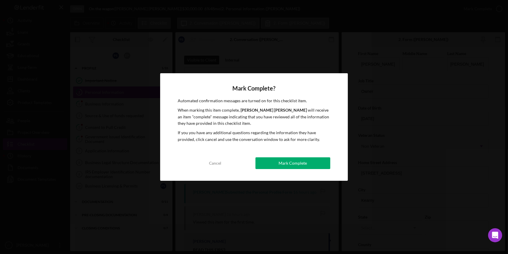
click at [284, 165] on div "Mark Complete" at bounding box center [293, 163] width 28 height 12
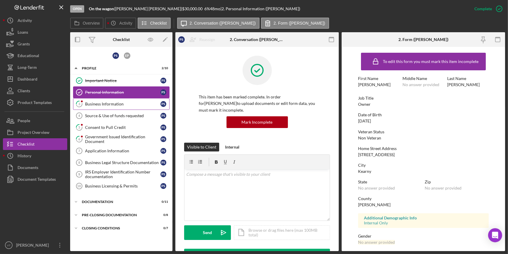
click at [137, 108] on link "3 Business Information P S" at bounding box center [121, 104] width 97 height 12
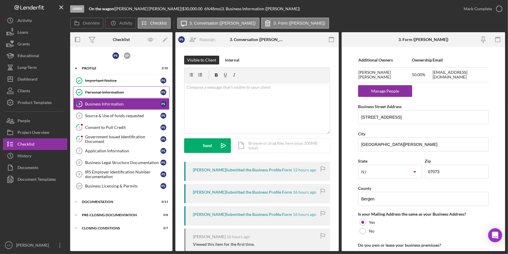
scroll to position [372, 0]
click at [468, 9] on div "Mark Complete" at bounding box center [478, 9] width 28 height 12
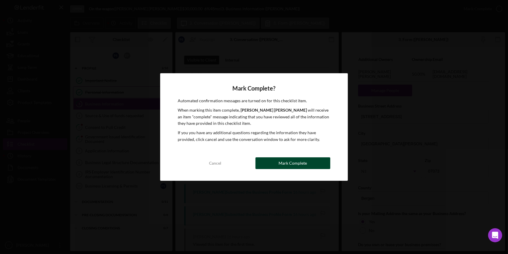
click at [282, 164] on div "Mark Complete" at bounding box center [293, 163] width 28 height 12
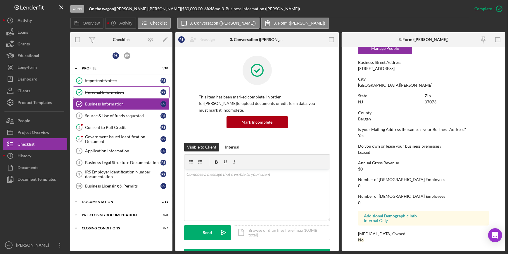
scroll to position [263, 0]
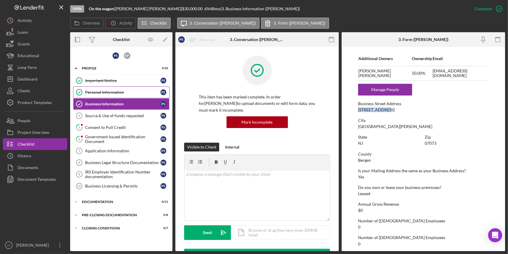
drag, startPoint x: 387, startPoint y: 110, endPoint x: 357, endPoint y: 109, distance: 29.9
click at [357, 109] on form "To edit this form you must mark this item incomplete Business Name On the wagon…" at bounding box center [424, 149] width 164 height 204
copy div "308 Hoboken rd"
click at [96, 127] on div "Consent to Pull Credit" at bounding box center [122, 127] width 75 height 5
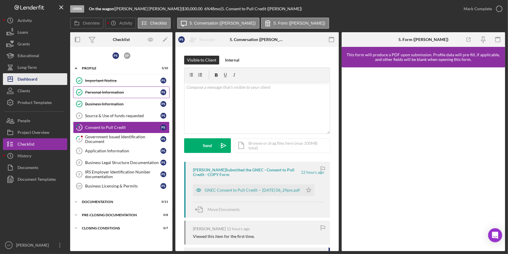
click at [37, 74] on div "Dashboard" at bounding box center [28, 79] width 20 height 13
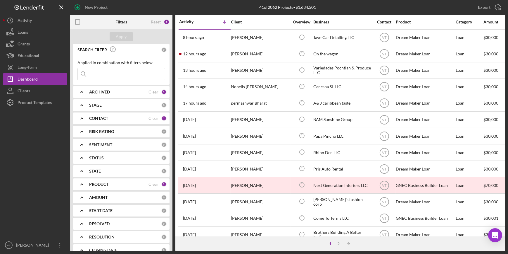
click at [105, 69] on input at bounding box center [121, 74] width 87 height 12
type input "Peter"
click at [82, 94] on icon "Icon/Expander" at bounding box center [82, 92] width 15 height 15
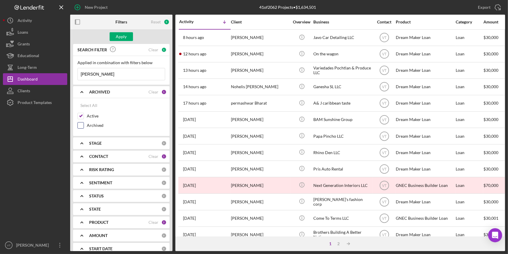
click at [82, 123] on input "Archived" at bounding box center [81, 125] width 6 height 6
checkbox input "true"
click at [122, 34] on div "Apply" at bounding box center [121, 36] width 11 height 9
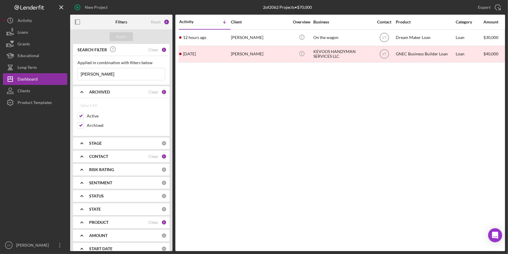
click at [105, 74] on input "Peter" at bounding box center [121, 74] width 87 height 12
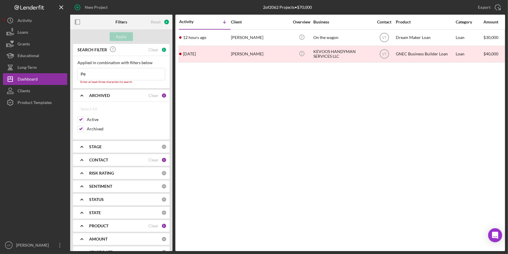
type input "P"
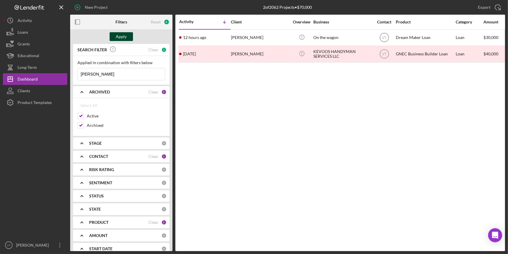
type input "steele"
click at [117, 35] on div "Apply" at bounding box center [121, 36] width 11 height 9
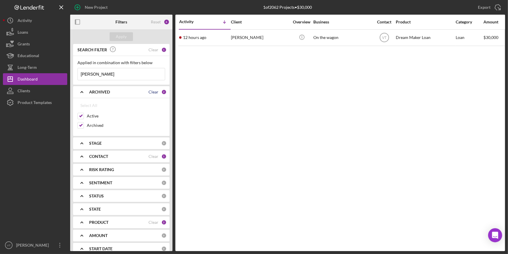
click at [150, 94] on div "Clear" at bounding box center [154, 92] width 10 height 5
checkbox input "false"
click at [82, 116] on input "Active" at bounding box center [81, 116] width 6 height 6
checkbox input "true"
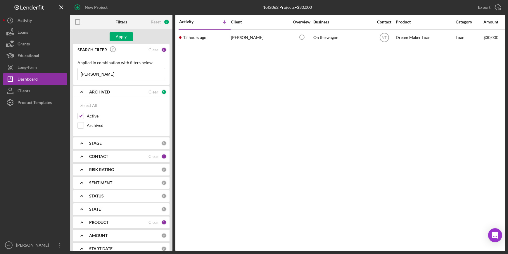
click at [86, 91] on icon "Icon/Expander" at bounding box center [82, 92] width 15 height 15
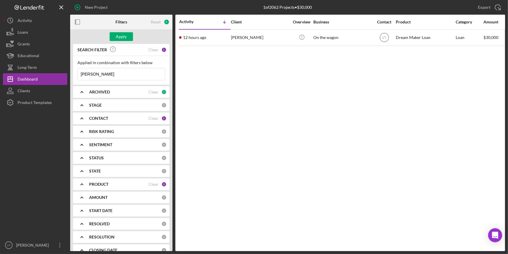
click at [118, 74] on input "steele" at bounding box center [121, 74] width 87 height 12
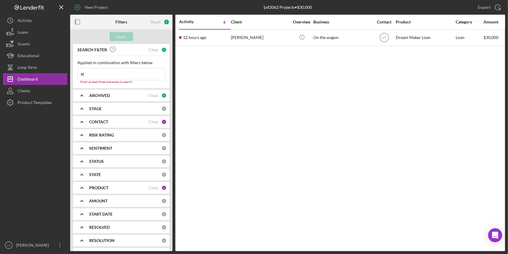
type input "s"
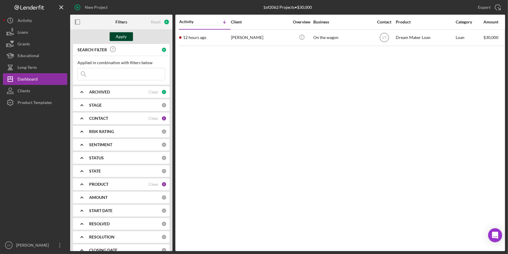
click at [120, 40] on div "Apply" at bounding box center [121, 36] width 11 height 9
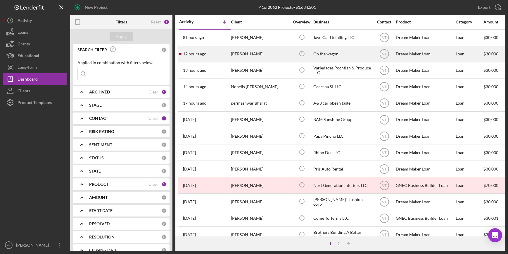
click at [210, 53] on div "12 hours ago Peter Steele" at bounding box center [204, 54] width 51 height 16
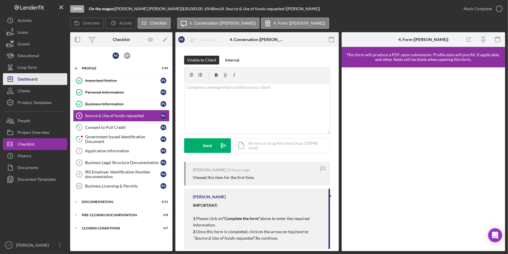
click at [39, 79] on button "Icon/Dashboard Dashboard" at bounding box center [35, 79] width 64 height 12
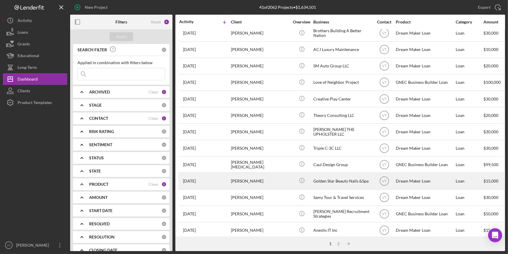
scroll to position [211, 0]
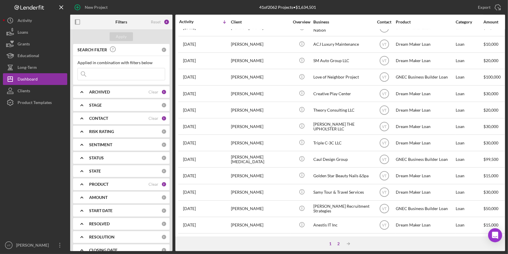
click at [337, 243] on div "2" at bounding box center [339, 243] width 8 height 5
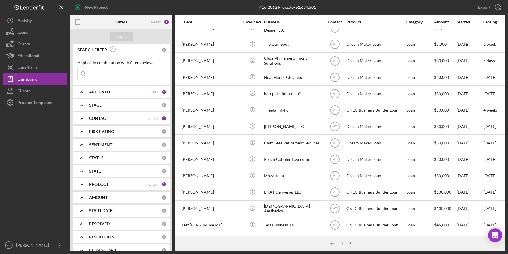
scroll to position [63, 49]
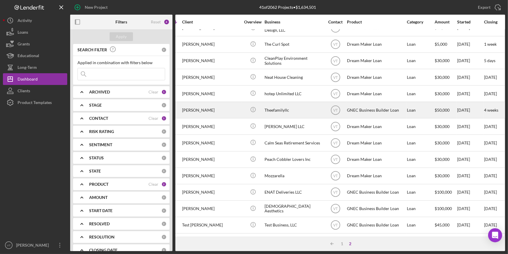
click at [307, 105] on div "Theefamilyllc" at bounding box center [294, 110] width 59 height 16
